Goal: Task Accomplishment & Management: Use online tool/utility

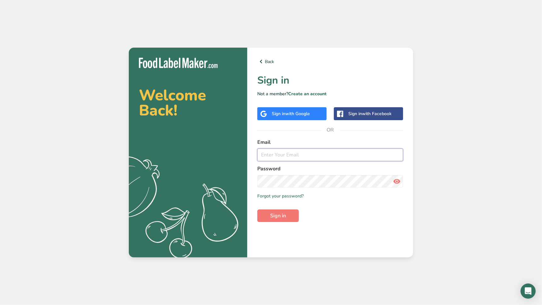
click at [275, 154] on input "email" at bounding box center [330, 154] width 146 height 13
click at [257, 209] on button "Sign in" at bounding box center [278, 215] width 42 height 13
drag, startPoint x: 366, startPoint y: 152, endPoint x: 320, endPoint y: 155, distance: 45.8
click at [320, 155] on input "meriem.haddi@[PERSON_NAME].comAitmokrane2009." at bounding box center [330, 154] width 146 height 13
type input "[EMAIL_ADDRESS][PERSON_NAME][DOMAIN_NAME]"
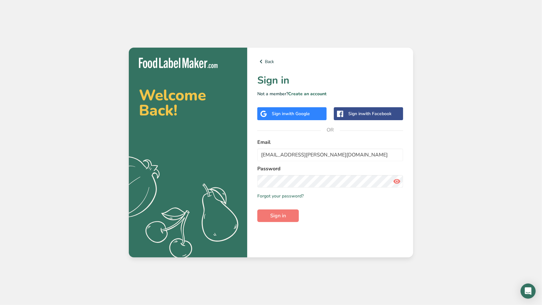
click at [305, 173] on div "Password" at bounding box center [330, 176] width 146 height 23
click at [257, 209] on button "Sign in" at bounding box center [278, 215] width 42 height 13
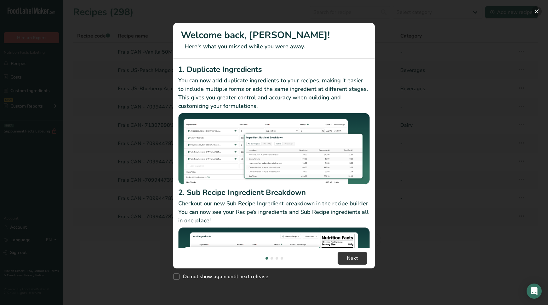
click at [539, 12] on button "New Features" at bounding box center [537, 11] width 10 height 10
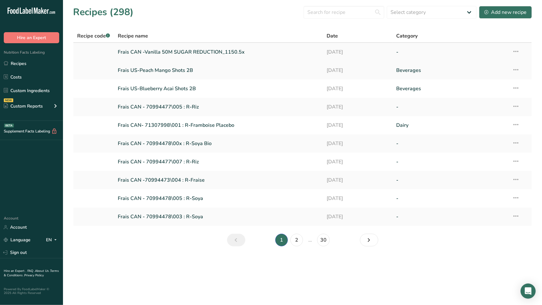
click at [199, 50] on link "Frais CAN -Vanilla 50M SUGAR REDUCTION_1150.5x" at bounding box center [218, 51] width 201 height 13
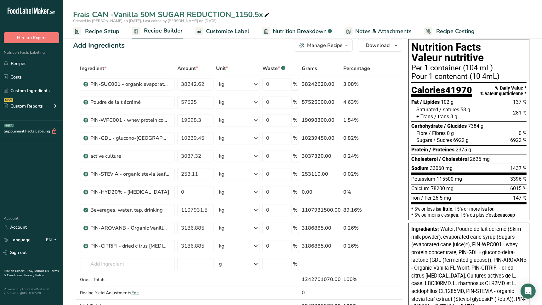
scroll to position [5, 0]
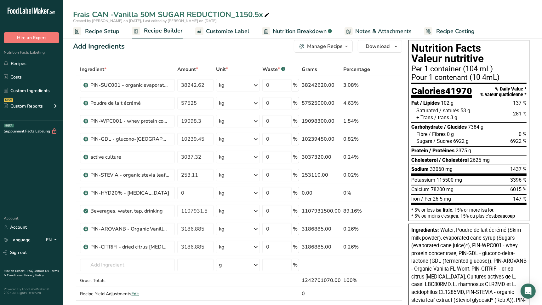
click at [347, 48] on icon "button" at bounding box center [346, 47] width 5 height 8
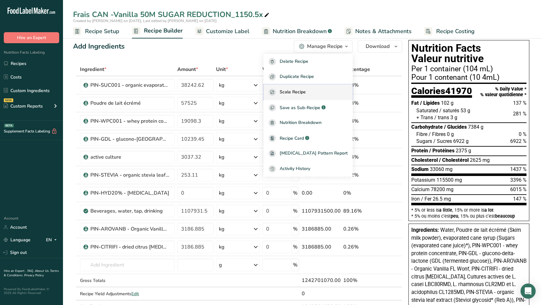
click at [302, 89] on span "Scale Recipe" at bounding box center [293, 92] width 26 height 7
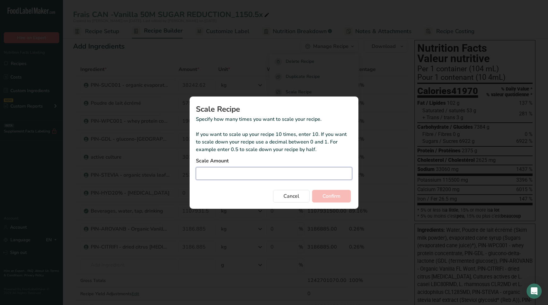
click at [256, 173] on input "Duplicate recipe modal" at bounding box center [274, 173] width 156 height 13
click at [289, 193] on span "Cancel" at bounding box center [292, 196] width 16 height 8
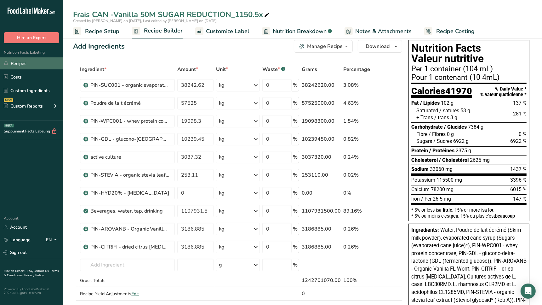
click at [27, 63] on link "Recipes" at bounding box center [31, 63] width 63 height 12
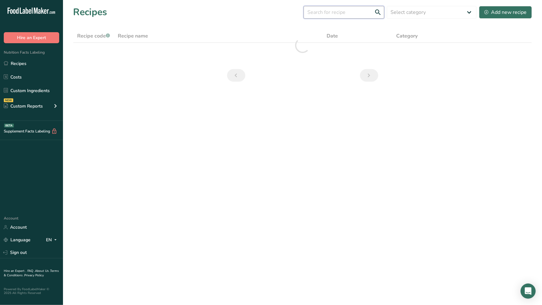
click at [359, 12] on input "text" at bounding box center [344, 12] width 81 height 13
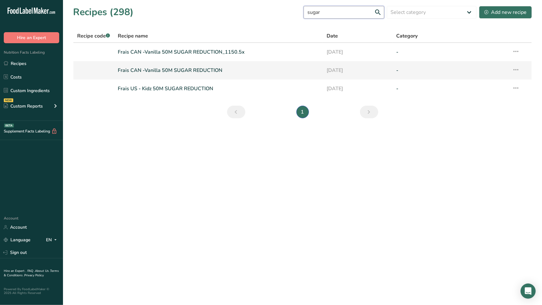
type input "sugar"
click at [206, 68] on link "Frais CAN -Vanilla 50M SUGAR REDUCTION" at bounding box center [218, 70] width 201 height 13
